Goal: Task Accomplishment & Management: Use online tool/utility

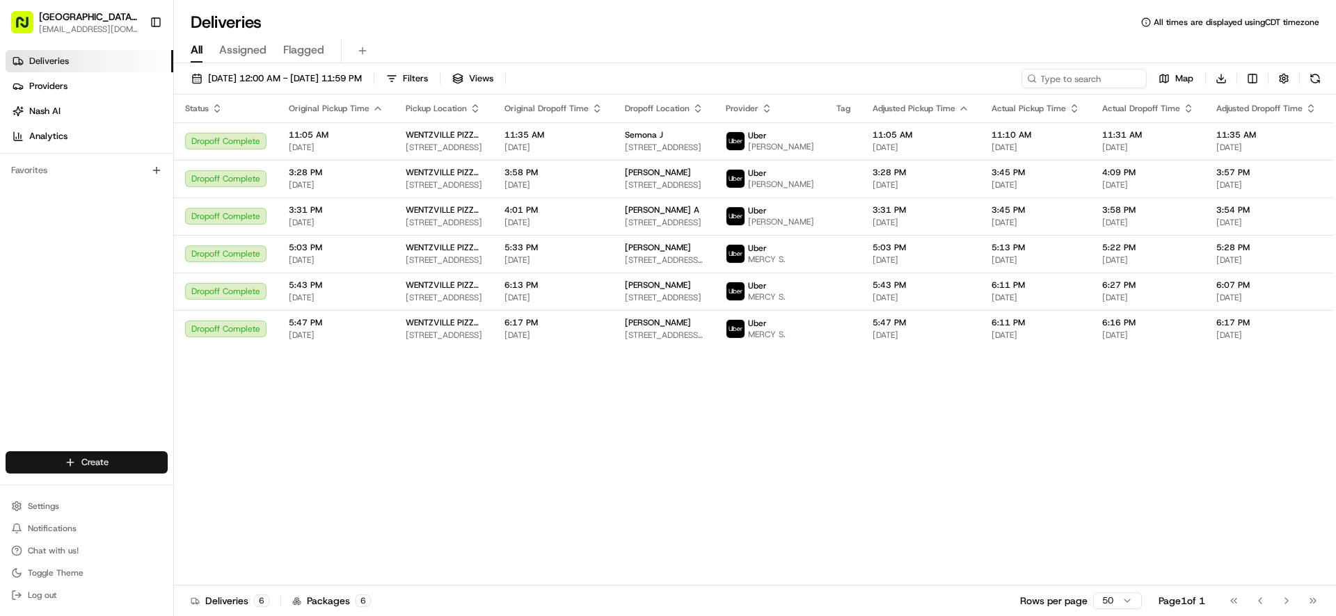
click at [70, 458] on html "Pizza Ranch - [GEOGRAPHIC_DATA], [GEOGRAPHIC_DATA] [EMAIL_ADDRESS][DOMAIN_NAME]…" at bounding box center [668, 308] width 1336 height 616
click at [253, 493] on link "Delivery" at bounding box center [251, 488] width 155 height 25
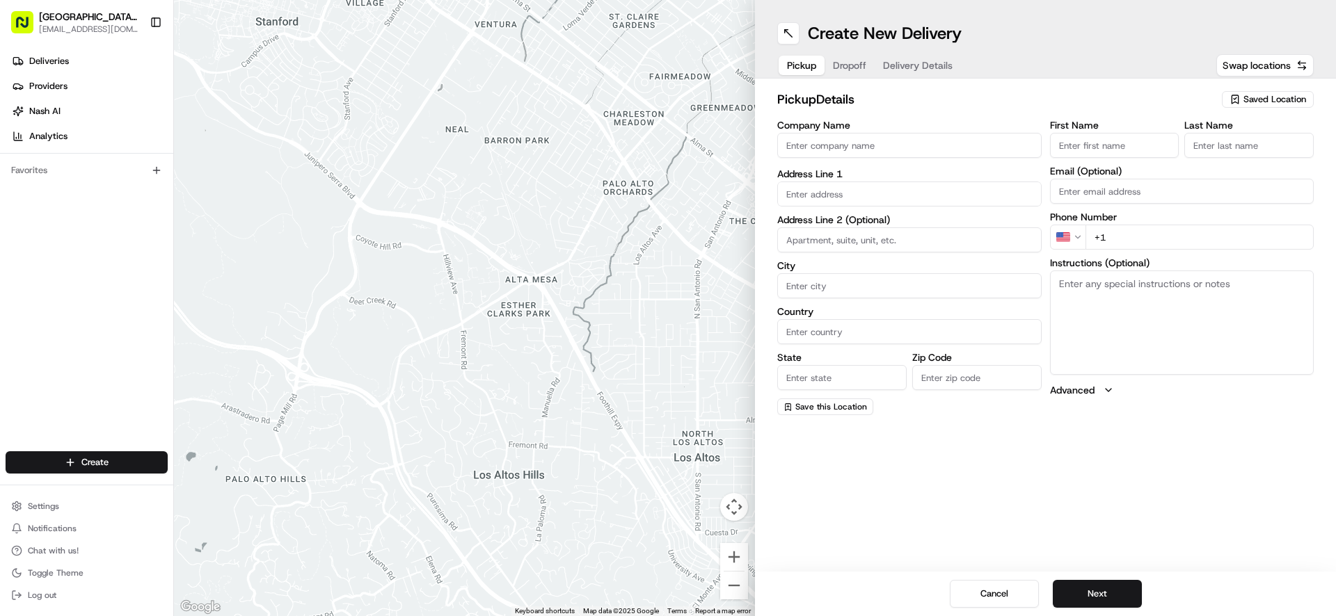
click at [888, 147] on input "Company Name" at bounding box center [909, 145] width 264 height 25
type input "WENTZVILLE PIZZA RANCH"
type input "[STREET_ADDRESS]"
type input "[GEOGRAPHIC_DATA]"
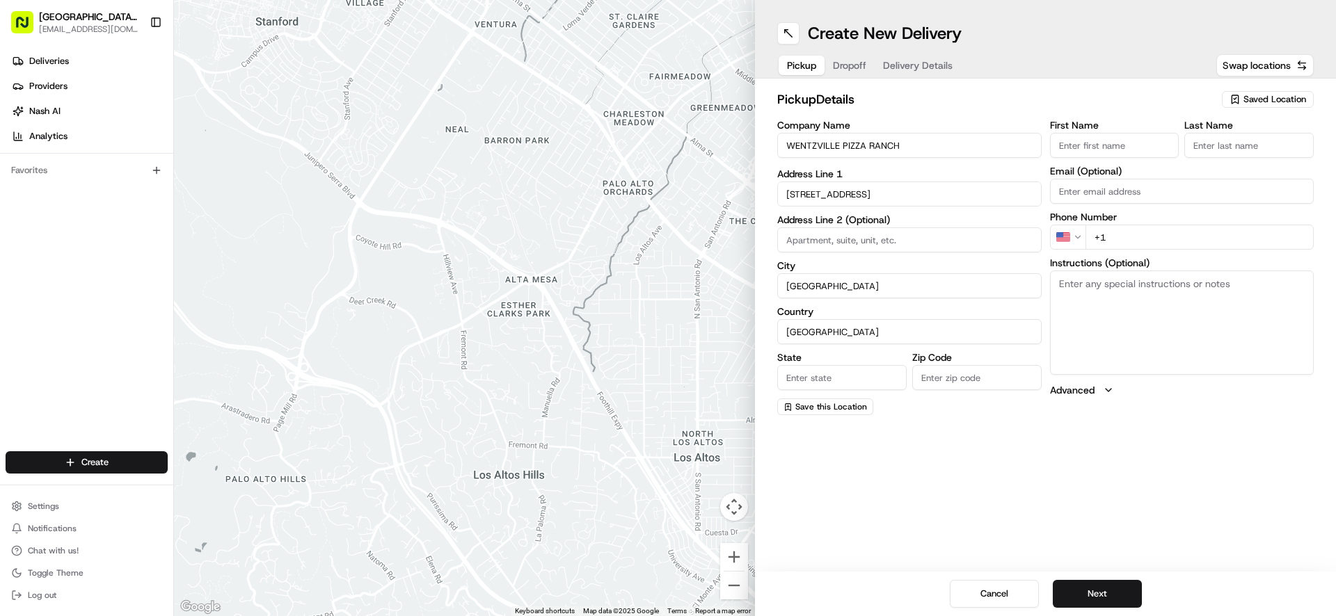
type input "MO"
type input "63385-3405"
type input "[GEOGRAPHIC_DATA]"
type input "Ranch"
type input "[EMAIL_ADDRESS][DOMAIN_NAME]"
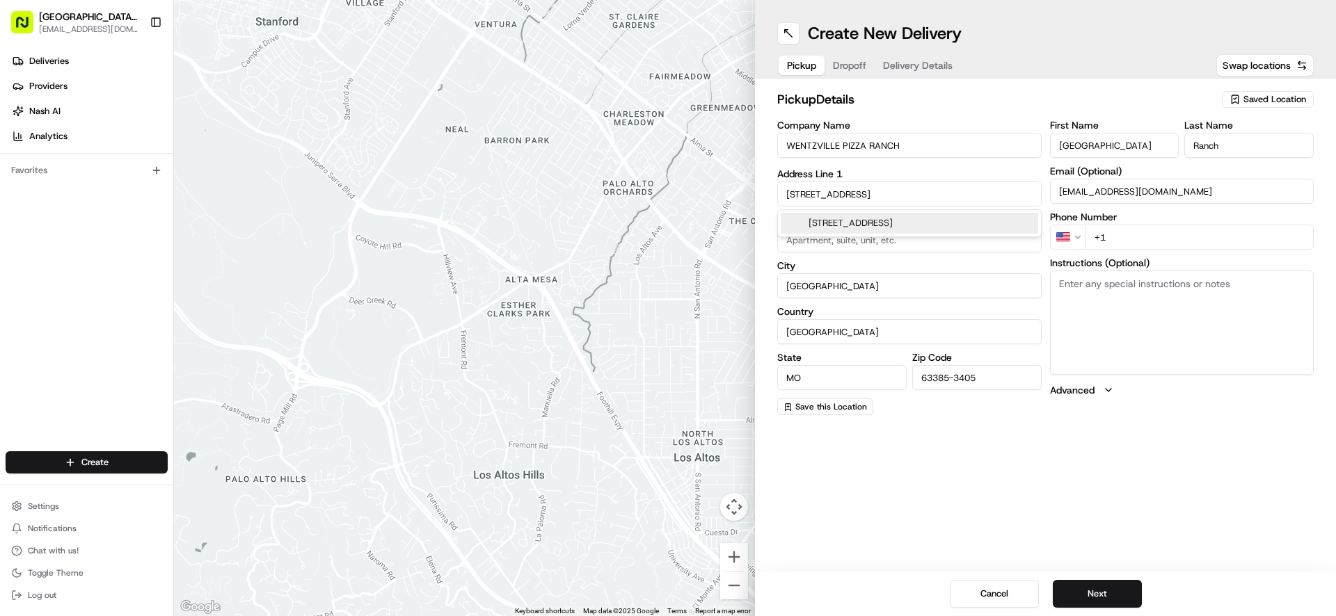
click at [1151, 233] on input "+1" at bounding box center [1199, 237] width 229 height 25
type input "[PHONE_NUMBER]"
click at [1153, 304] on textarea "Instructions (Optional)" at bounding box center [1182, 323] width 264 height 104
paste textarea "Please pick up order inside Carry Out door"
type textarea "Please pick up order inside Carry Out door"
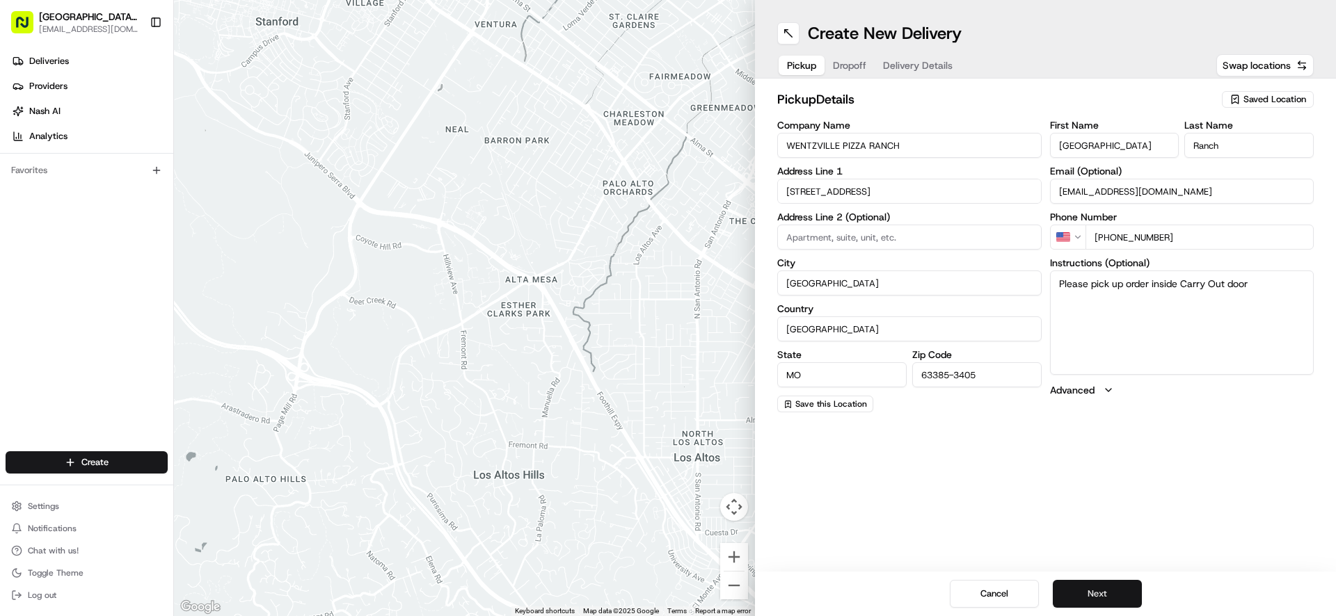
click at [1094, 596] on button "Next" at bounding box center [1097, 594] width 89 height 28
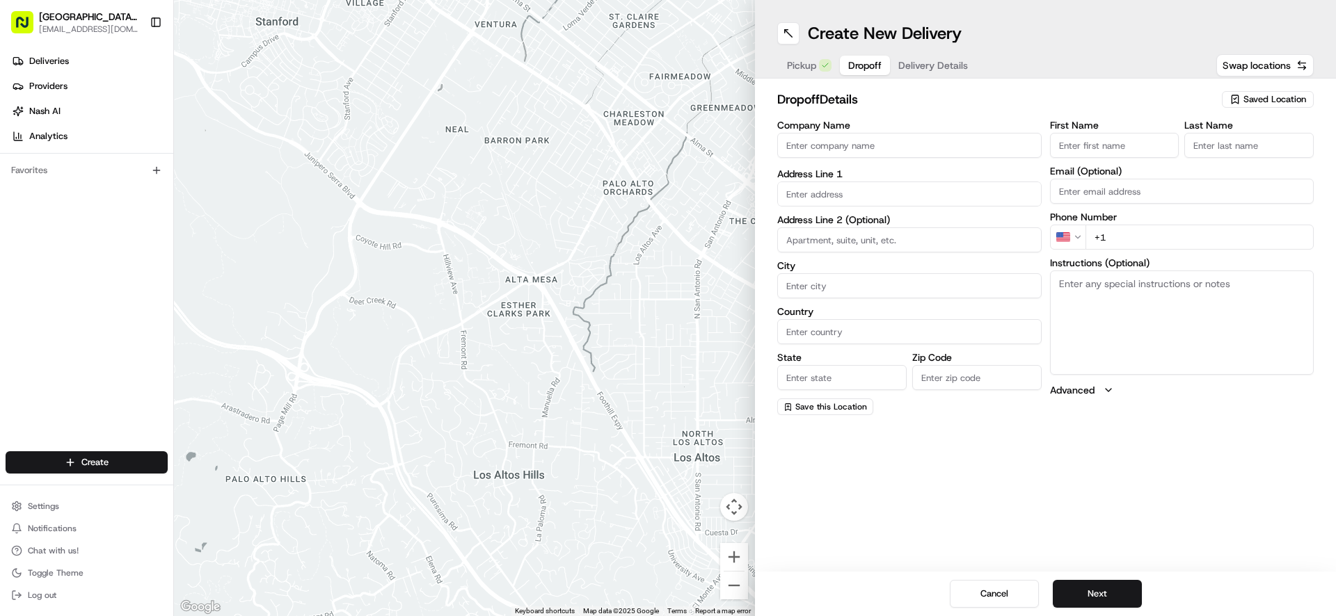
click at [1133, 144] on input "First Name" at bounding box center [1114, 145] width 129 height 25
type input "Shaunooo"
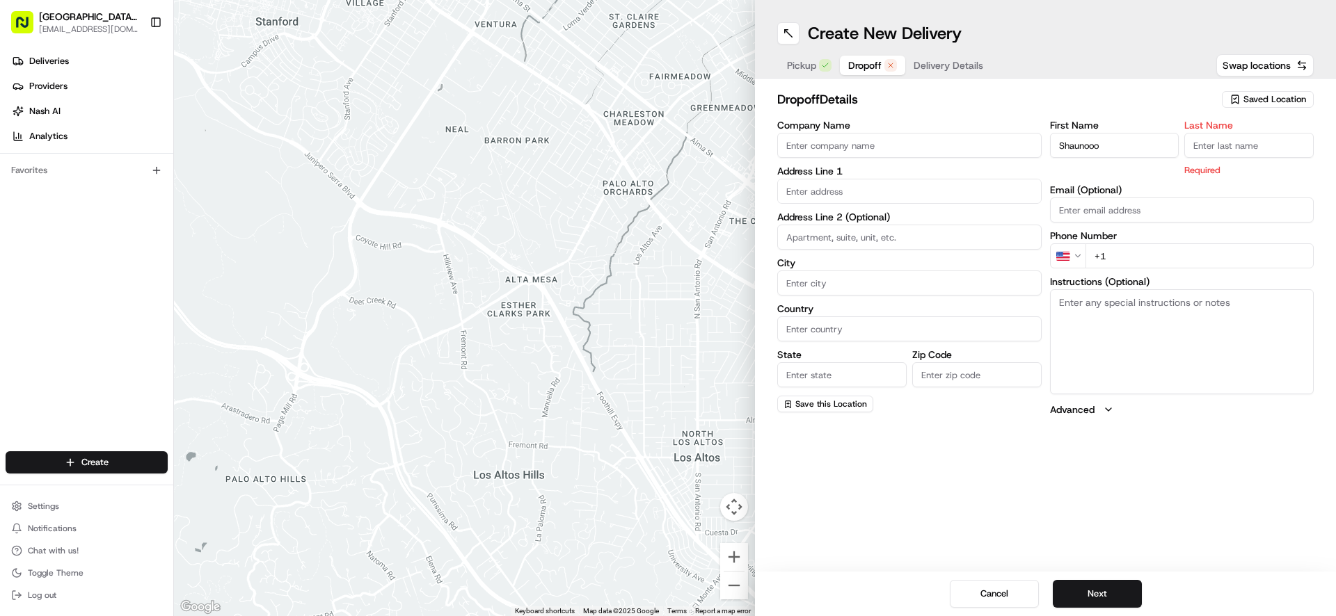
click at [1242, 141] on input "Last Name" at bounding box center [1248, 145] width 129 height 25
type input "H"
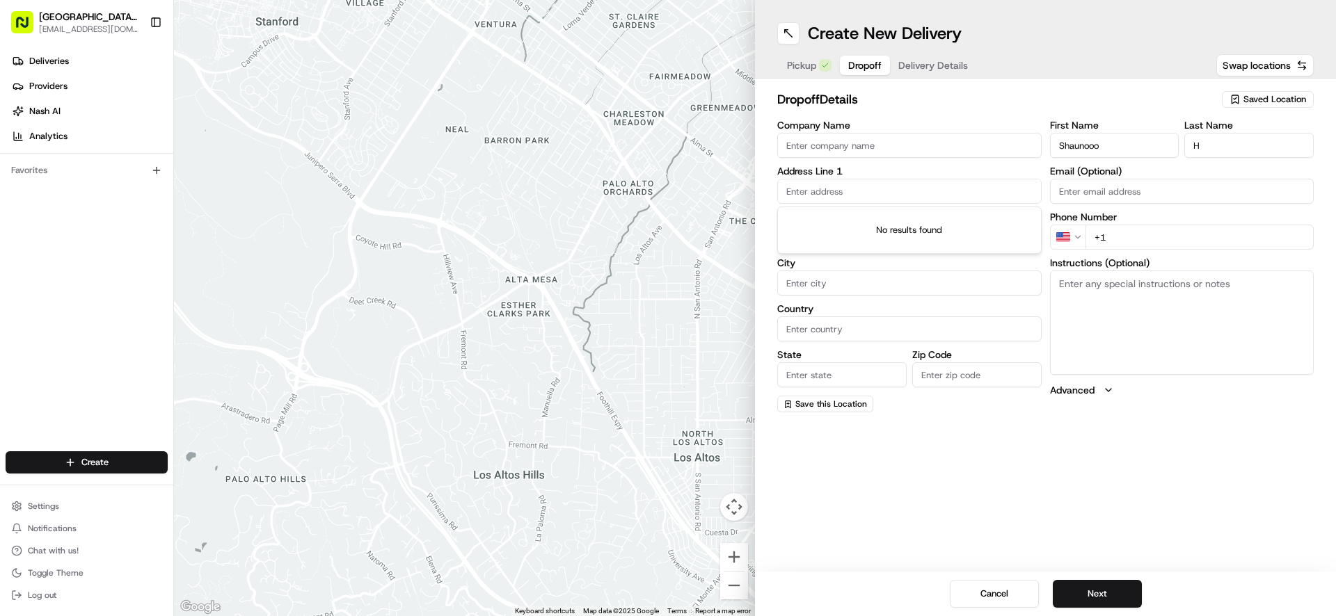
click at [870, 191] on input "text" at bounding box center [909, 191] width 264 height 25
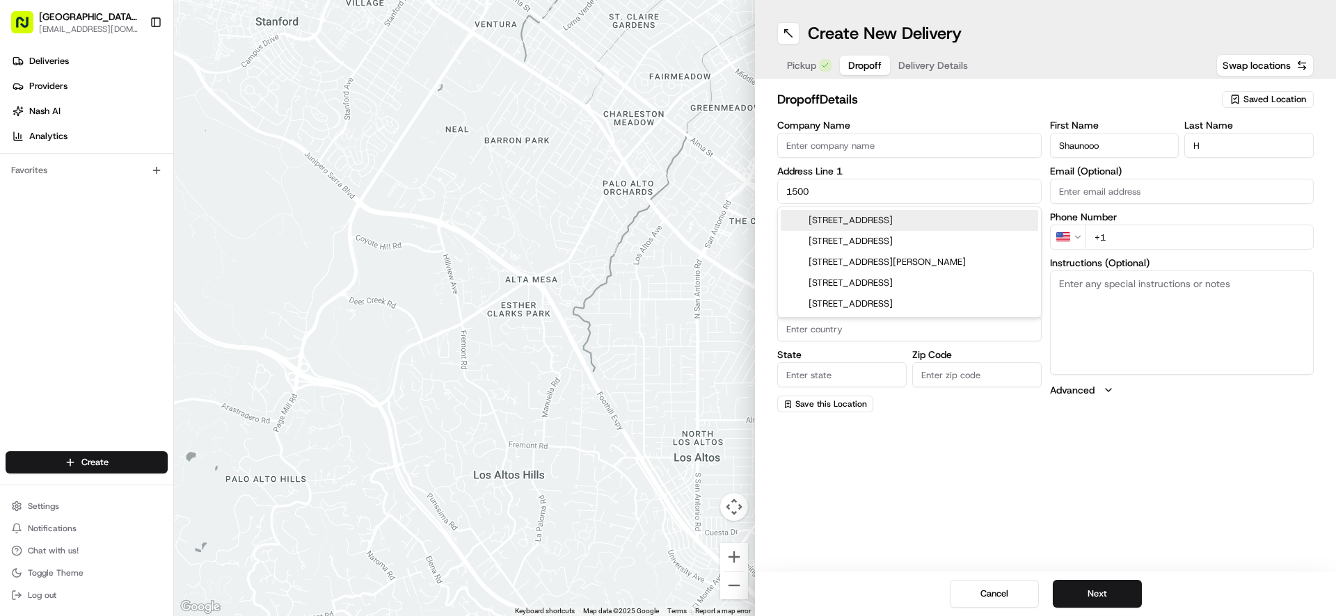
click at [893, 224] on div "[STREET_ADDRESS]" at bounding box center [909, 220] width 257 height 21
type input "[STREET_ADDRESS]"
type input "[GEOGRAPHIC_DATA]"
type input "MO"
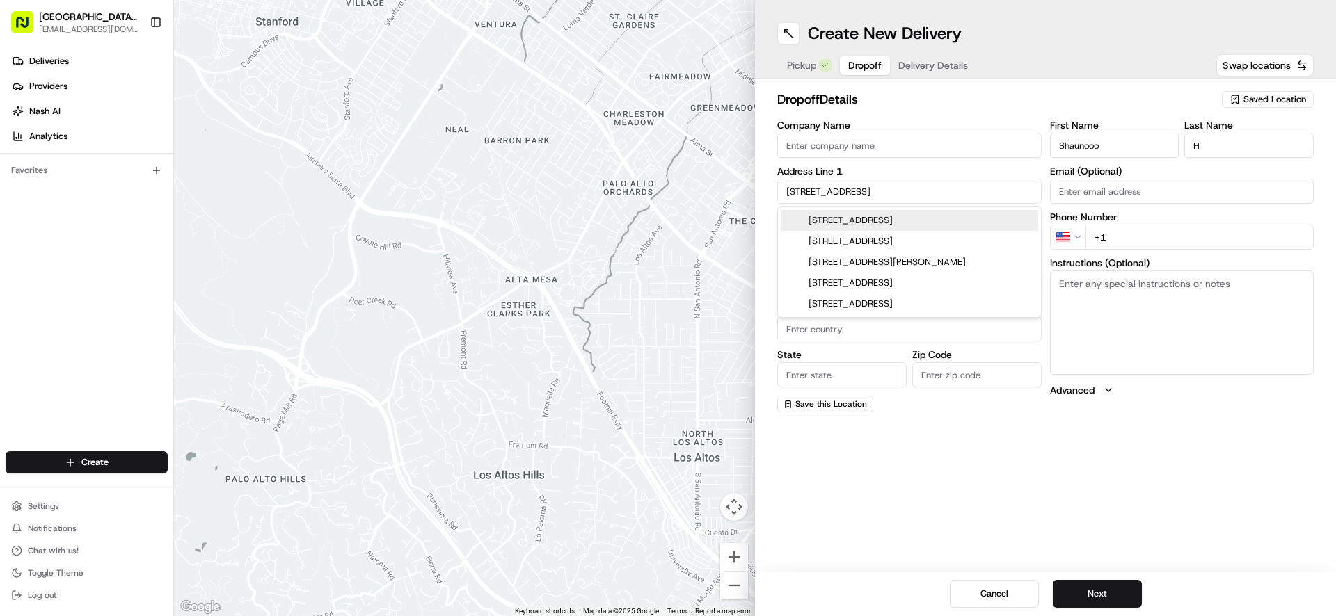
type input "63385"
type input "[STREET_ADDRESS]"
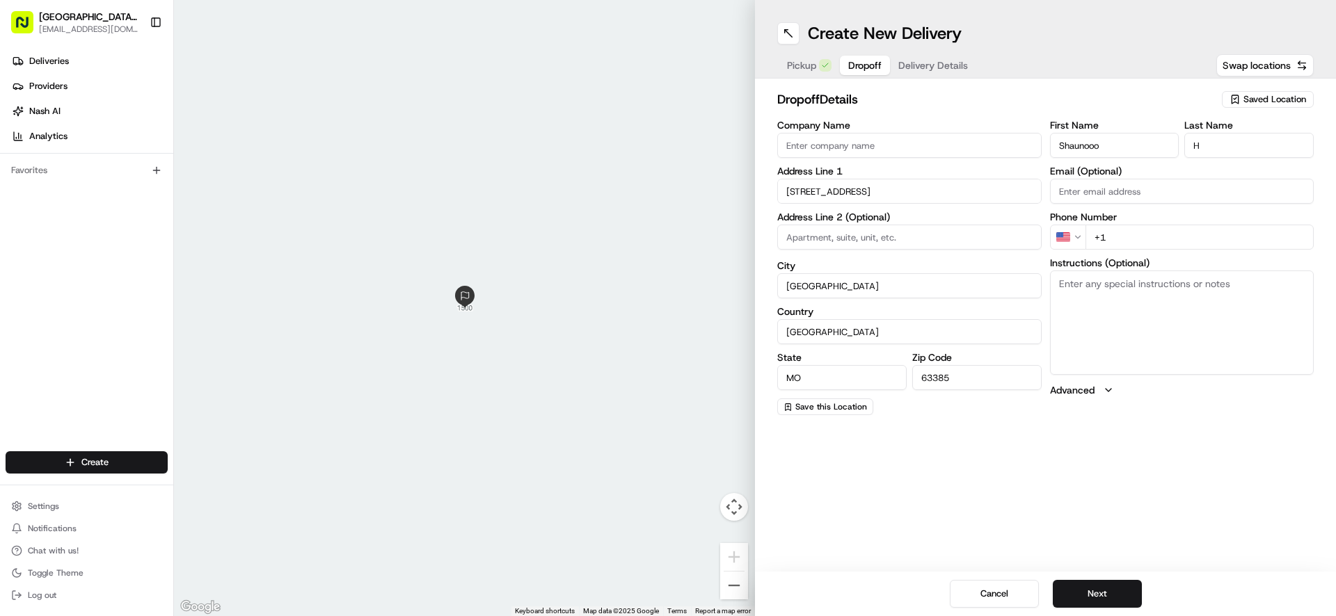
click at [1124, 242] on input "+1" at bounding box center [1199, 237] width 229 height 25
type input "[PHONE_NUMBER]"
click at [1078, 292] on textarea "Instructions (Optional)" at bounding box center [1182, 323] width 264 height 104
type textarea "Deliver to Gate 4 double doors"
click at [1094, 592] on button "Next" at bounding box center [1097, 594] width 89 height 28
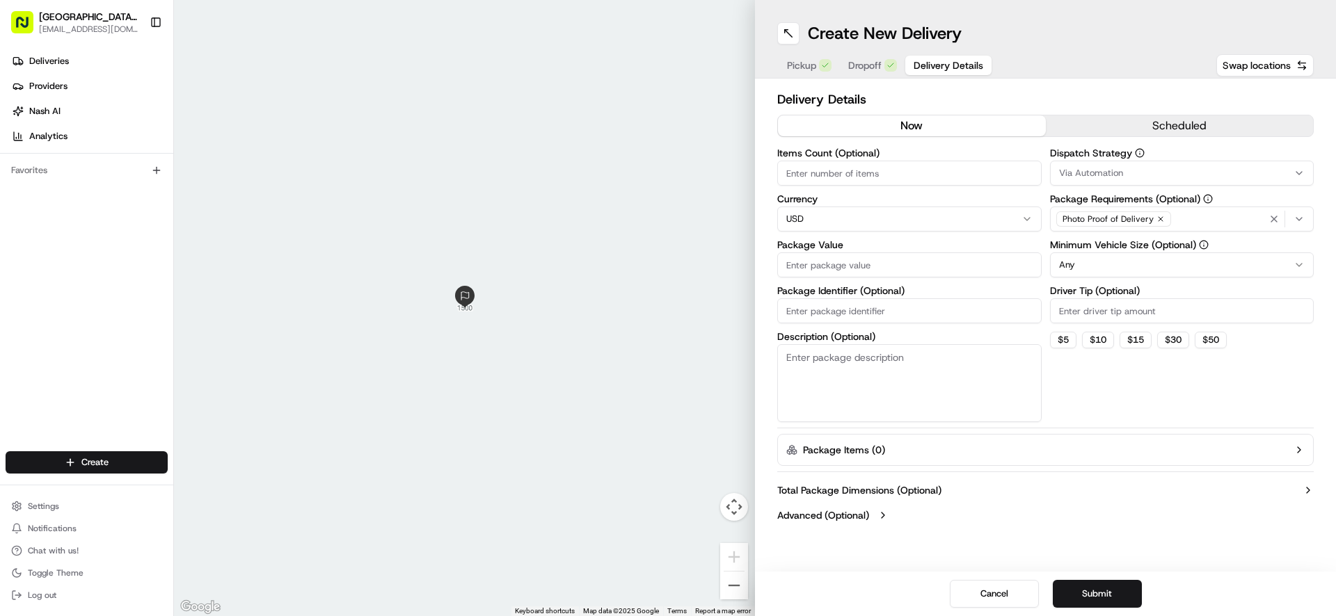
click at [855, 263] on input "Package Value" at bounding box center [909, 265] width 264 height 25
type input "20.74"
click at [1089, 314] on input "Driver Tip (Optional)" at bounding box center [1182, 310] width 264 height 25
click at [1096, 599] on button "Submit" at bounding box center [1097, 594] width 89 height 28
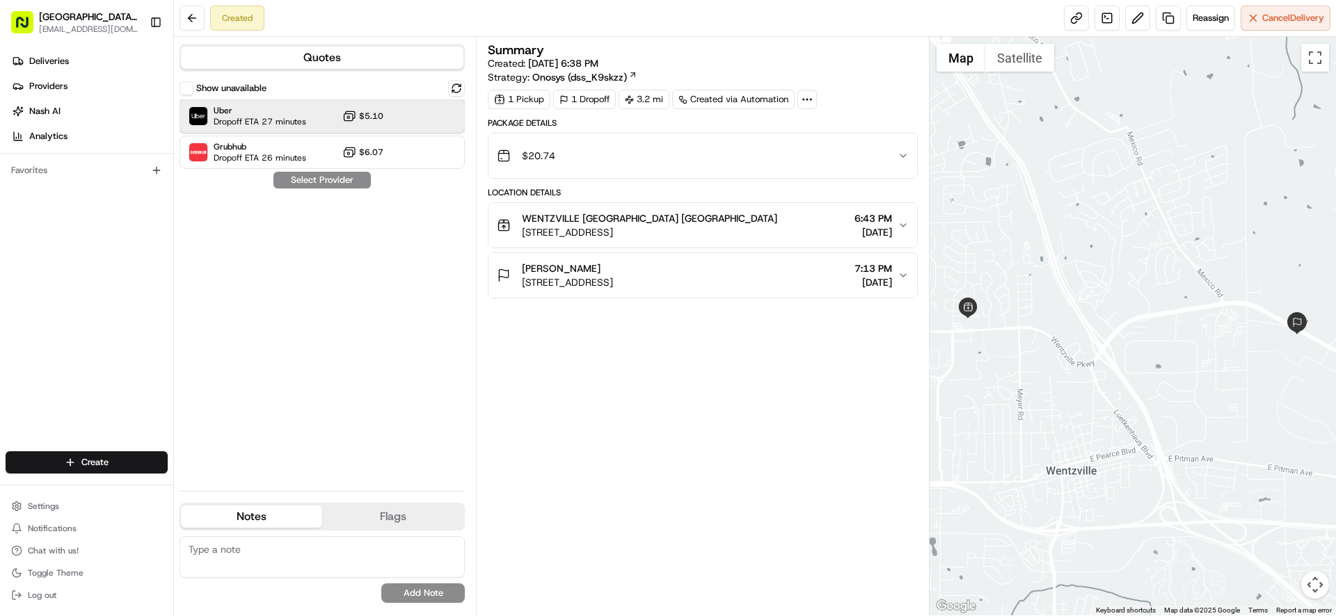
click at [397, 118] on div "Uber Dropoff ETA 27 minutes $5.10" at bounding box center [321, 115] width 285 height 33
click at [337, 182] on button "Assign Provider" at bounding box center [322, 180] width 99 height 17
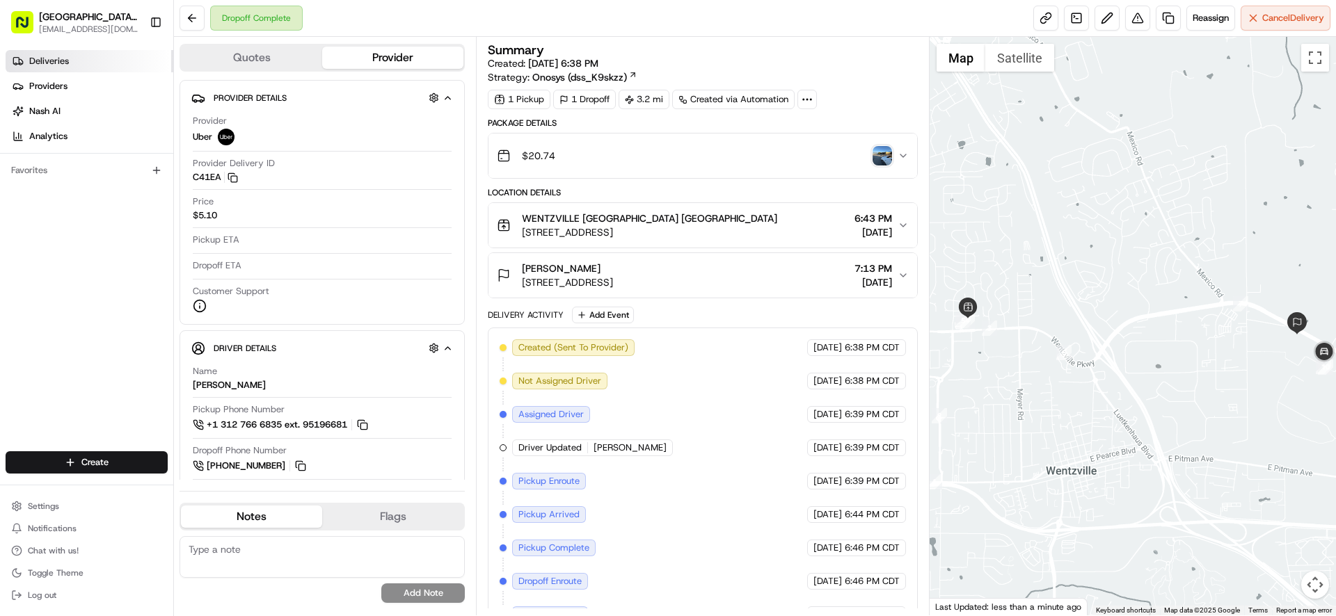
click at [79, 61] on link "Deliveries" at bounding box center [90, 61] width 168 height 22
